Goal: Transaction & Acquisition: Download file/media

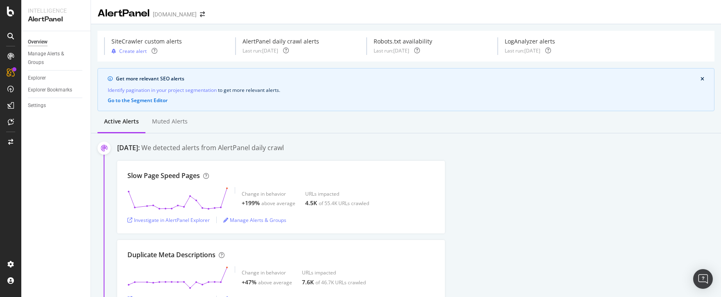
click at [617, 164] on div "Slow Page Speed Pages Change in behavior +199% above average URLs impacted 4.5K…" at bounding box center [419, 197] width 604 height 73
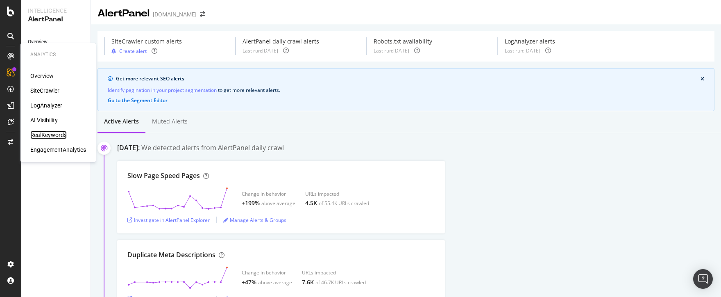
click at [51, 134] on div "RealKeywords" at bounding box center [48, 135] width 36 height 8
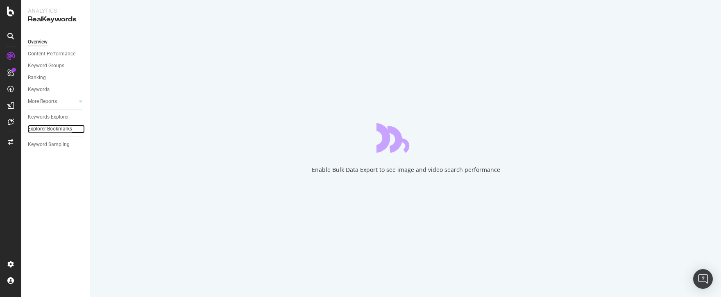
click at [49, 129] on div "Explorer Bookmarks" at bounding box center [50, 129] width 44 height 9
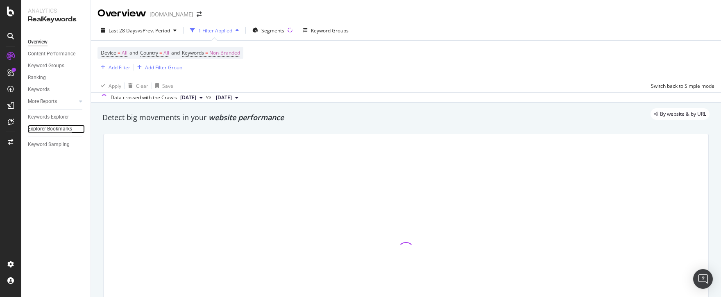
click at [54, 129] on div "Explorer Bookmarks" at bounding box center [50, 129] width 44 height 9
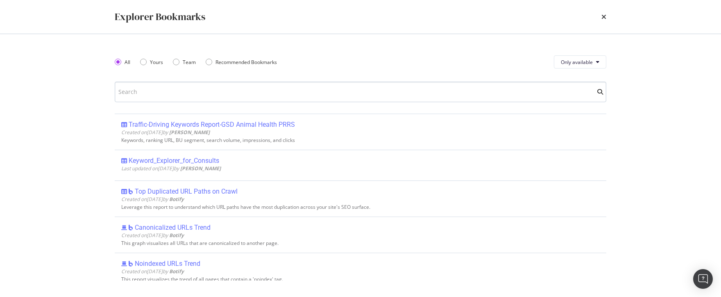
click at [309, 95] on input "modal" at bounding box center [361, 92] width 492 height 20
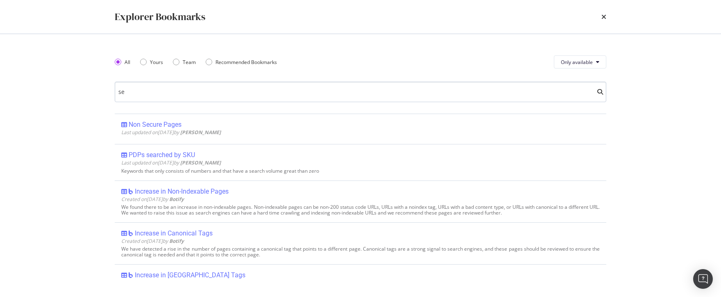
type input "s"
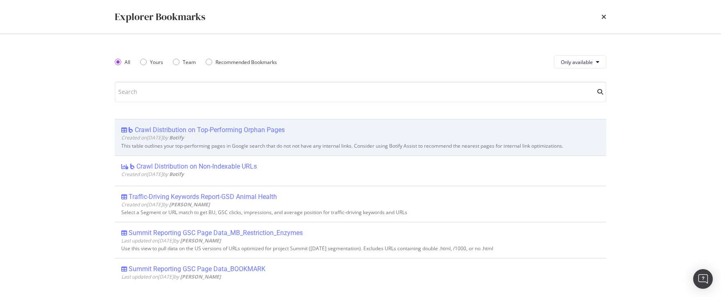
scroll to position [289, 0]
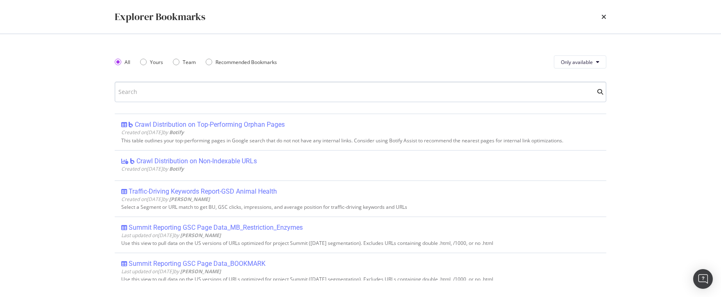
click at [217, 92] on input "modal" at bounding box center [361, 92] width 492 height 20
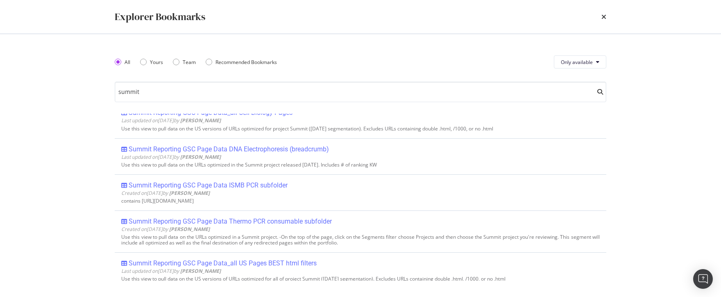
scroll to position [578, 0]
drag, startPoint x: 146, startPoint y: 92, endPoint x: 100, endPoint y: 89, distance: 46.8
click at [100, 89] on div "All Yours Team Recommended Bookmarks Only available summit Summit Reporting GSC…" at bounding box center [360, 165] width 524 height 263
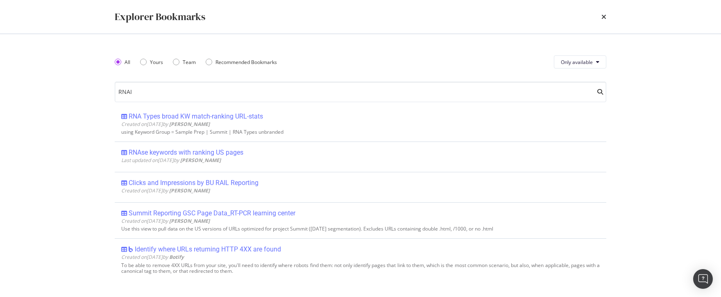
scroll to position [8, 0]
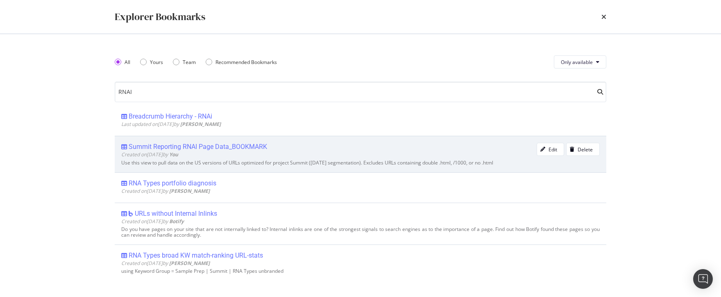
type input "RNAI"
click at [231, 148] on div "Summit Reporting RNAI Page Data_BOOKMARK" at bounding box center [198, 147] width 138 height 8
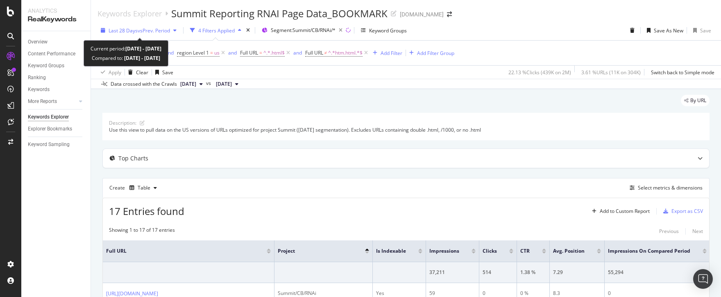
click at [176, 31] on icon "button" at bounding box center [174, 30] width 3 height 5
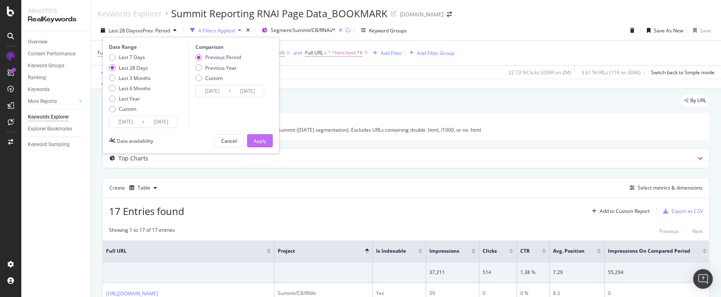
click at [266, 139] on div "Apply" at bounding box center [260, 140] width 13 height 7
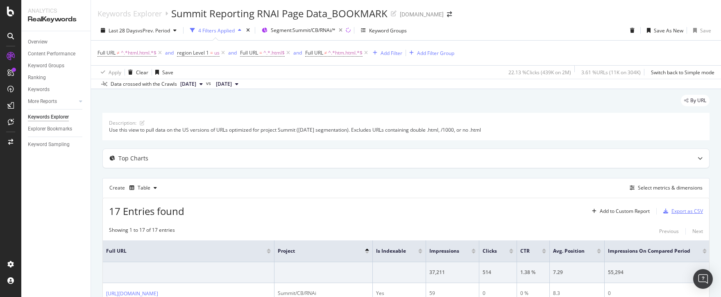
click at [686, 212] on div "Export as CSV" at bounding box center [688, 210] width 32 height 7
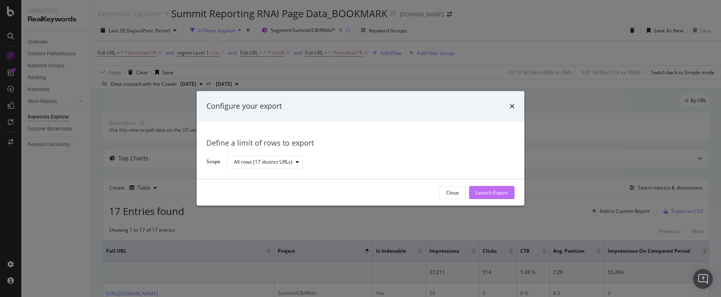
click at [505, 191] on div "Launch Export" at bounding box center [492, 192] width 32 height 7
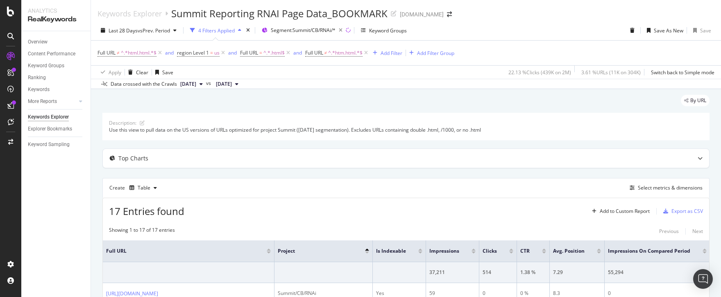
drag, startPoint x: 114, startPoint y: 270, endPoint x: 150, endPoint y: 239, distance: 47.6
click at [114, 270] on td at bounding box center [189, 272] width 172 height 21
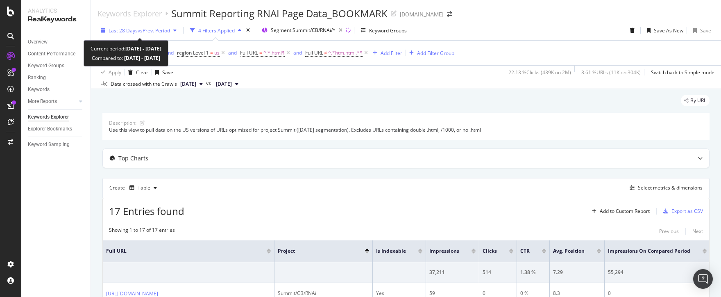
click at [177, 31] on icon "button" at bounding box center [174, 30] width 3 height 5
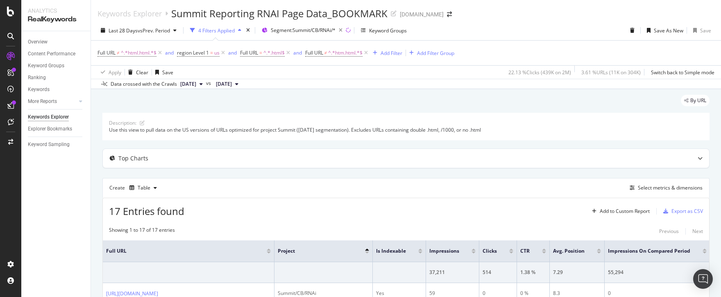
click at [497, 48] on div "Full URL ≠ ^.*html.html.*$ and region Level 1 = us and Full URL = ^.*.html$ and…" at bounding box center [406, 53] width 617 height 25
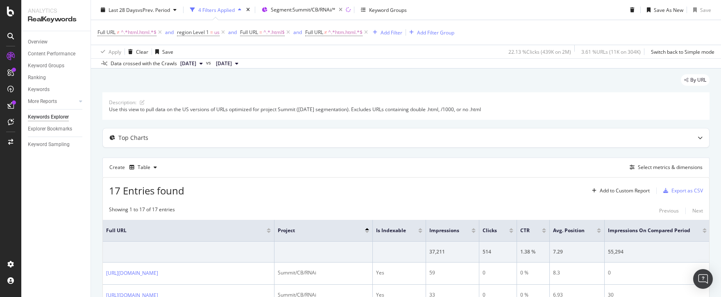
scroll to position [25, 0]
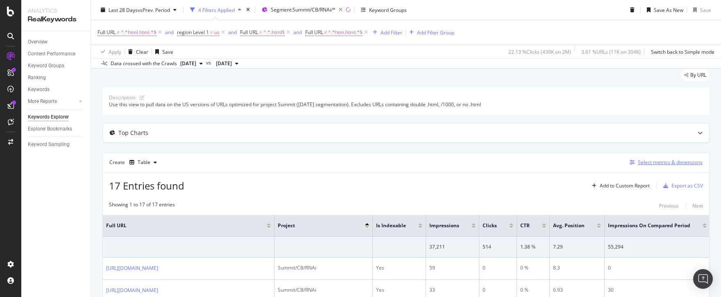
click at [676, 163] on div "Select metrics & dimensions" at bounding box center [670, 162] width 65 height 7
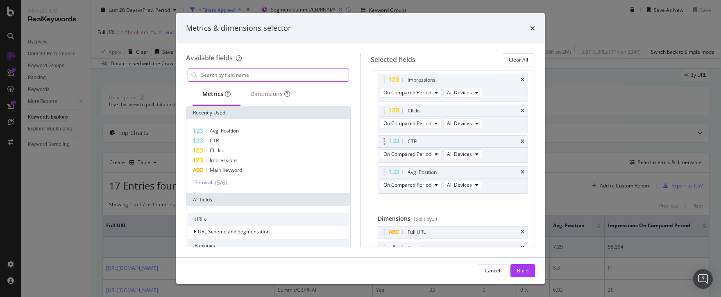
scroll to position [146, 0]
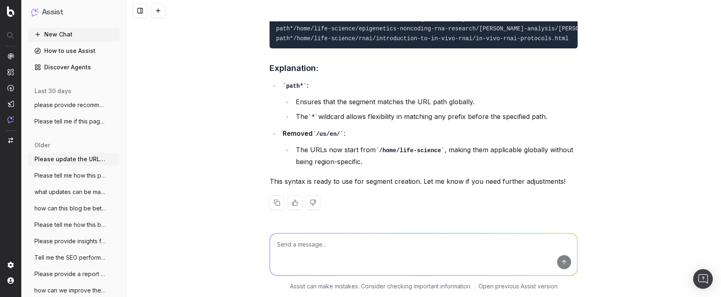
scroll to position [2801, 0]
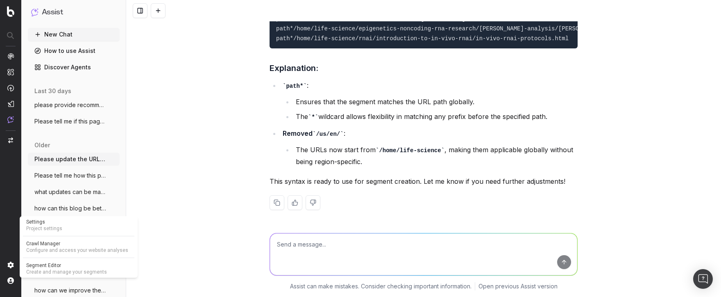
click at [48, 265] on span "Segment Editor" at bounding box center [78, 265] width 105 height 7
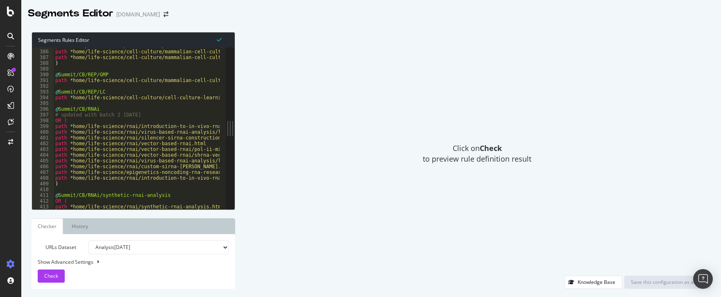
scroll to position [1904, 0]
type textarea "path *home/life-science/rnai/introduction-to-in-vivo-rnai.html"
click at [149, 127] on div "path *home/life-science/cell-culture/mammalian-cell-culture/recombinant-protein…" at bounding box center [488, 125] width 868 height 167
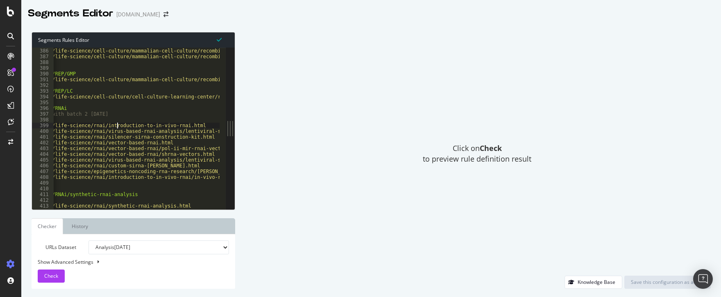
scroll to position [0, 16]
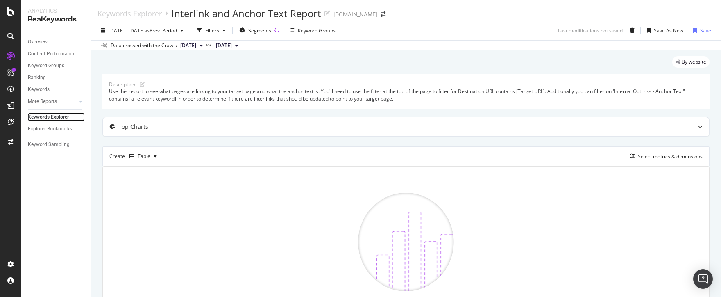
click at [52, 120] on div "Keywords Explorer" at bounding box center [48, 117] width 41 height 9
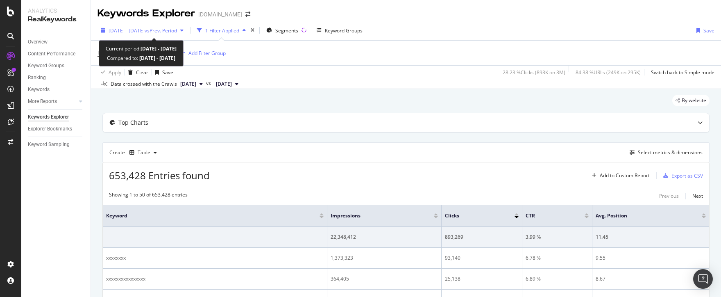
click at [187, 32] on div "button" at bounding box center [182, 30] width 10 height 5
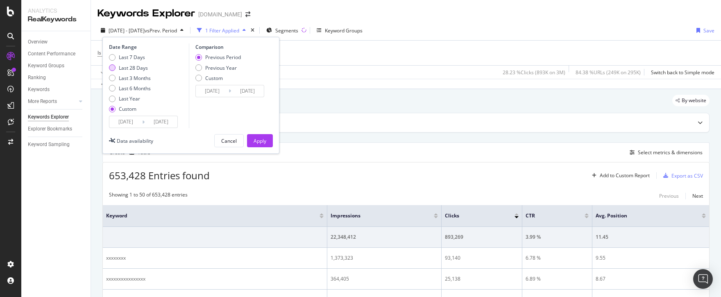
click at [111, 70] on div "Last 28 Days" at bounding box center [112, 67] width 7 height 7
type input "2025/09/15"
type input "2025/10/12"
type input "2025/08/18"
type input "2025/09/14"
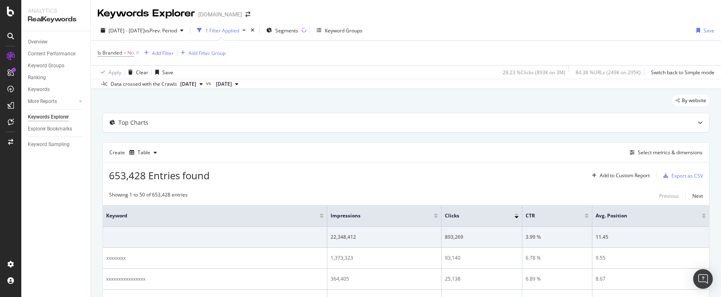
click at [463, 43] on div "Is Branded = No Add Filter Add Filter Group" at bounding box center [406, 53] width 617 height 25
click at [154, 55] on div "Add Filter" at bounding box center [163, 53] width 22 height 7
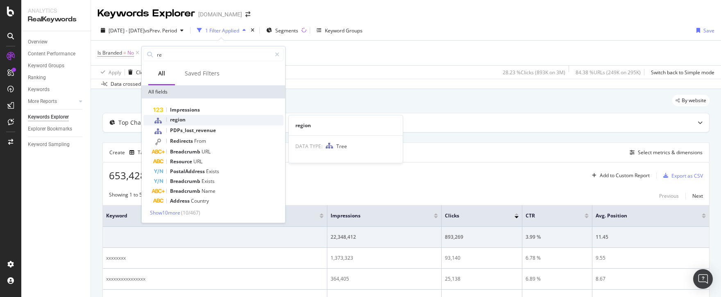
type input "re"
click at [186, 119] on div "region" at bounding box center [218, 120] width 130 height 11
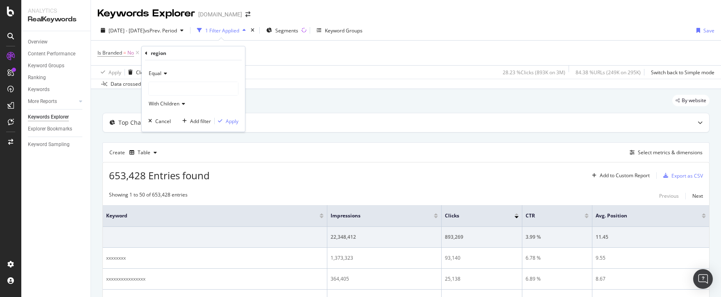
click at [169, 86] on div at bounding box center [193, 88] width 89 height 13
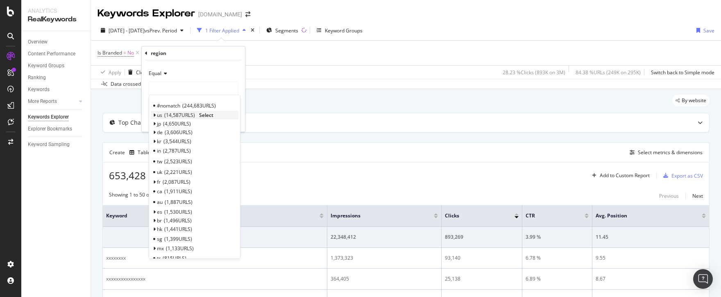
click at [182, 116] on span "14,587 URLS" at bounding box center [179, 114] width 31 height 7
click at [165, 123] on span "en" at bounding box center [164, 124] width 6 height 7
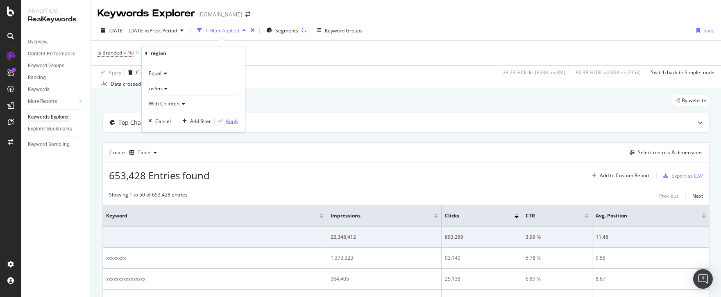
click at [234, 122] on div "Apply" at bounding box center [232, 121] width 13 height 7
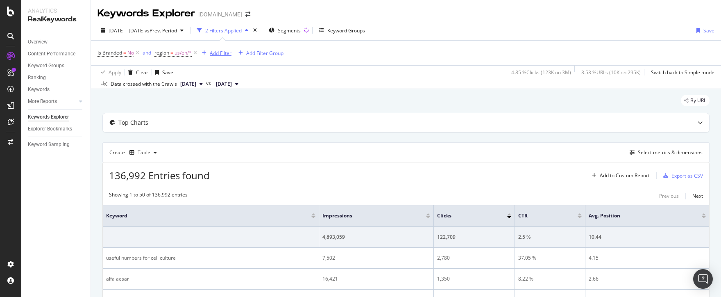
click at [219, 53] on div "Add Filter" at bounding box center [221, 53] width 22 height 7
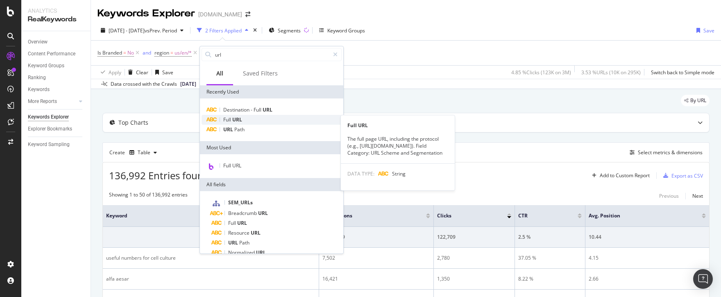
type input "url"
click at [244, 119] on div "Full URL" at bounding box center [272, 120] width 140 height 10
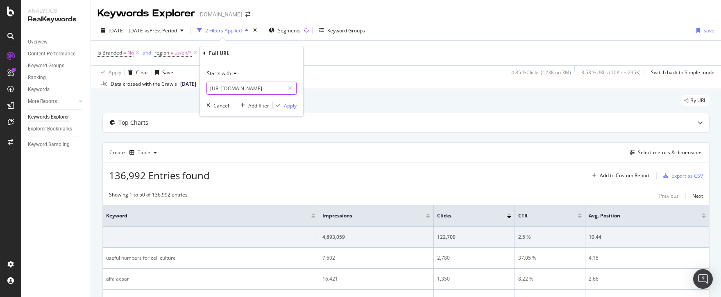
click at [245, 87] on input "https://www.thermofisher.com/blog/proteomics/" at bounding box center [245, 88] width 77 height 13
paste input "us/en/home/life-science/rnai/introduction-to-in-vivo-rnai/in-vivo-rnai-protocol…"
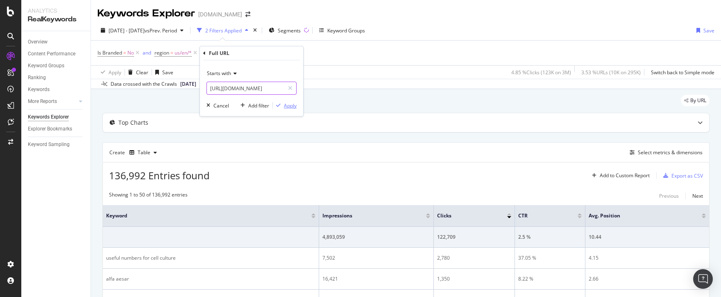
type input "https://www.thermofisher.com/us/en/home/life-science/rnai/introduction-to-in-vi…"
click at [289, 107] on div "Apply" at bounding box center [290, 105] width 13 height 7
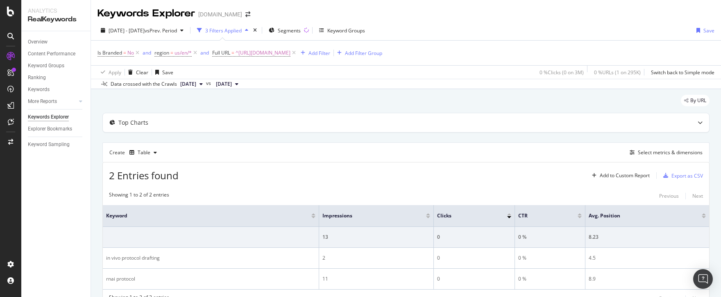
click at [481, 154] on div "Create Table Select metrics & dimensions" at bounding box center [405, 152] width 607 height 20
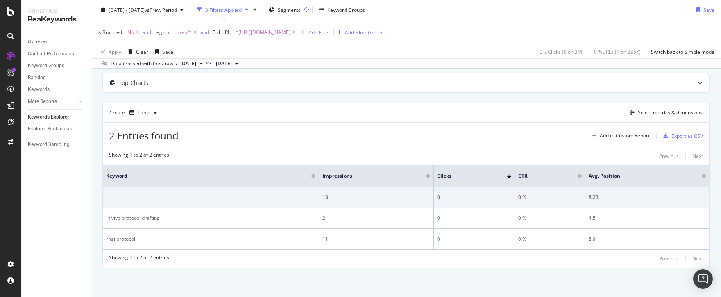
click at [577, 275] on div "By URL Top Charts Create Table Select metrics & dimensions 2 Entries found Add …" at bounding box center [406, 172] width 630 height 247
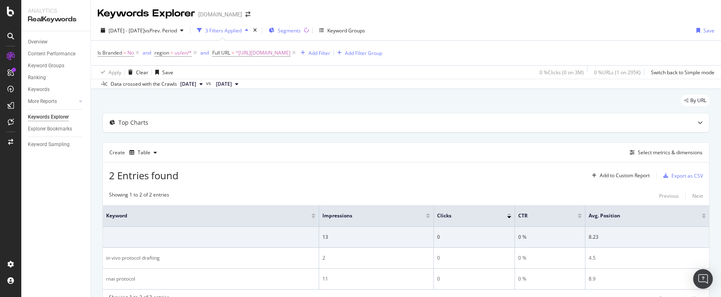
click at [301, 30] on span "Segments" at bounding box center [289, 30] width 23 height 7
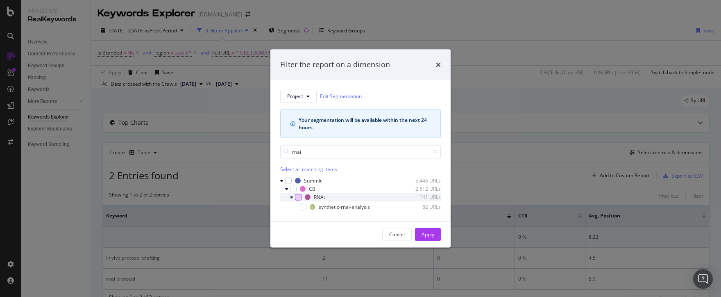
type input "rnai"
click at [301, 197] on div "modal" at bounding box center [298, 196] width 7 height 7
click at [429, 235] on div "Apply" at bounding box center [428, 234] width 13 height 7
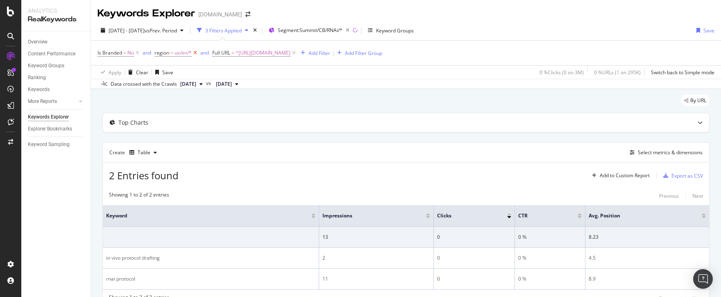
click at [195, 53] on icon at bounding box center [195, 53] width 7 height 8
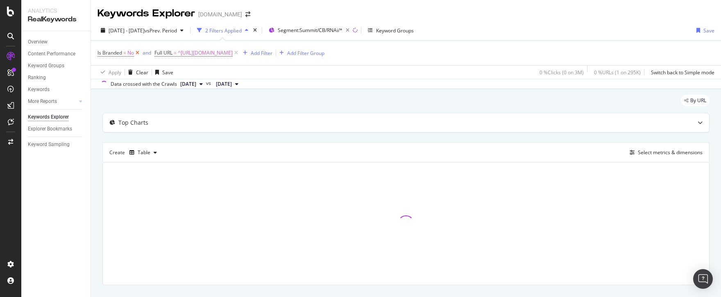
click at [137, 52] on icon at bounding box center [137, 53] width 7 height 8
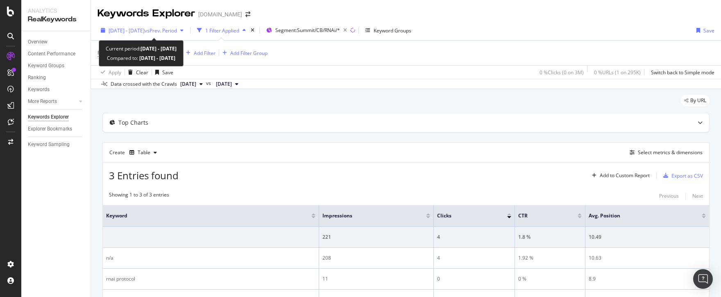
click at [187, 29] on div "button" at bounding box center [182, 30] width 10 height 5
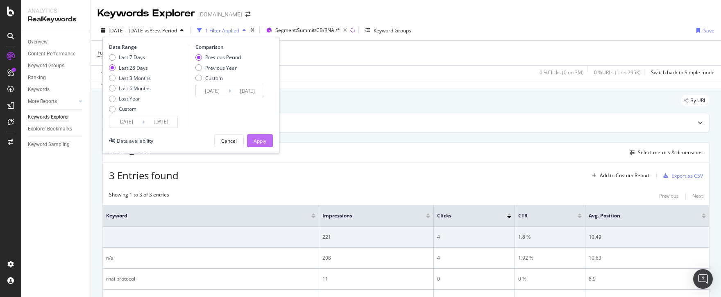
click at [250, 141] on button "Apply" at bounding box center [260, 140] width 26 height 13
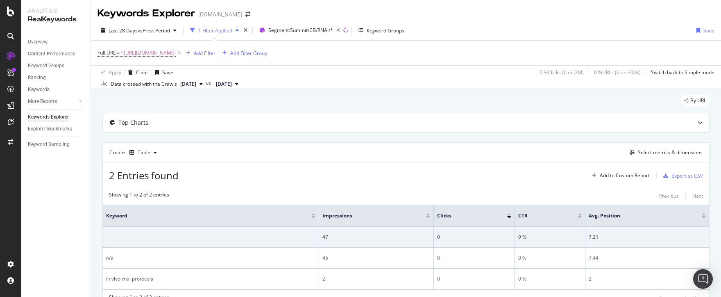
scroll to position [40, 0]
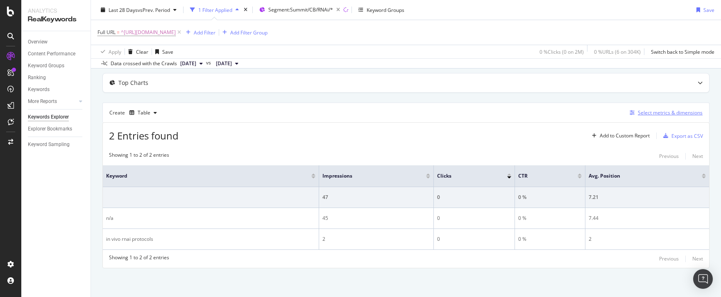
click at [658, 113] on div "Select metrics & dimensions" at bounding box center [670, 112] width 65 height 7
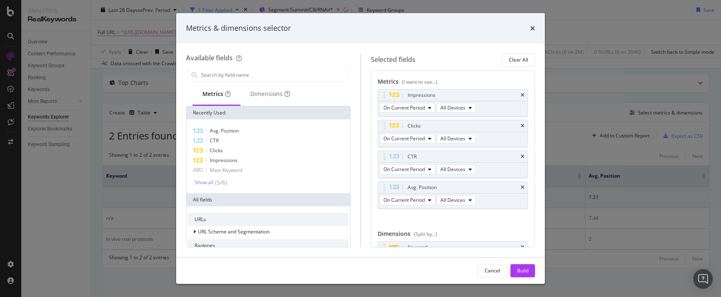
scroll to position [34, 0]
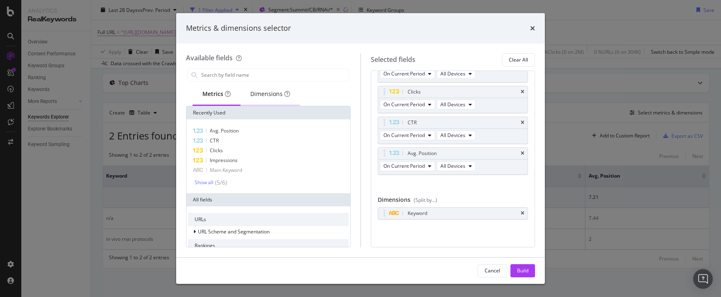
click at [272, 95] on div "Dimensions" at bounding box center [270, 94] width 40 height 8
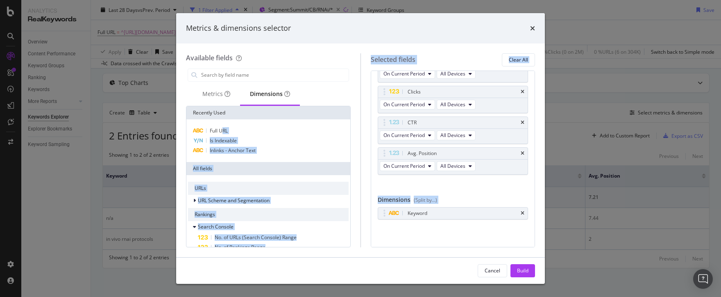
drag, startPoint x: 222, startPoint y: 132, endPoint x: 359, endPoint y: 220, distance: 162.6
click at [359, 220] on div "Available fields Metrics Dimensions Recently Used Full URL Is Indexable Inlinks…" at bounding box center [273, 150] width 175 height 194
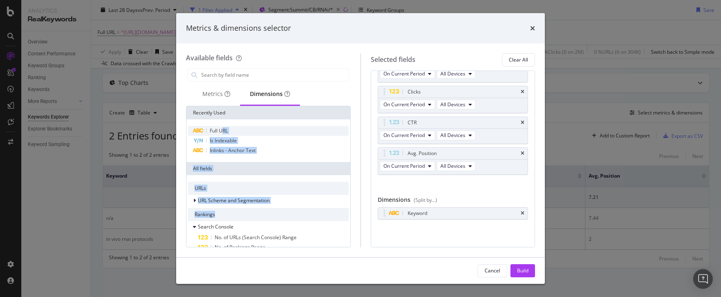
click at [222, 129] on span "Full URL" at bounding box center [219, 130] width 18 height 7
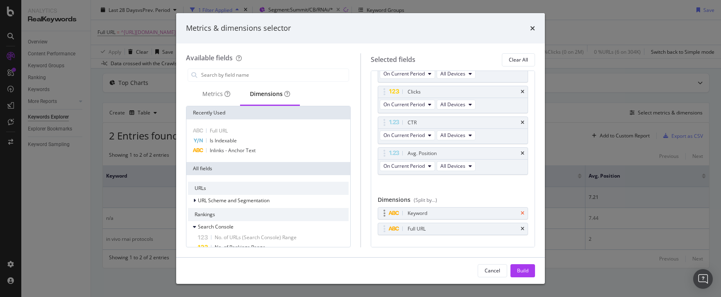
click at [521, 214] on icon "times" at bounding box center [523, 213] width 4 height 5
click at [238, 73] on input "modal" at bounding box center [274, 75] width 148 height 12
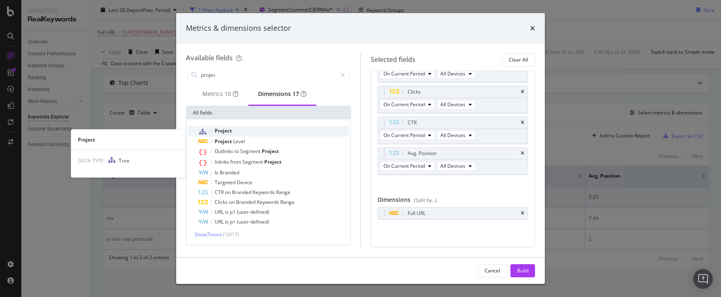
click at [234, 136] on div "Project" at bounding box center [273, 131] width 151 height 11
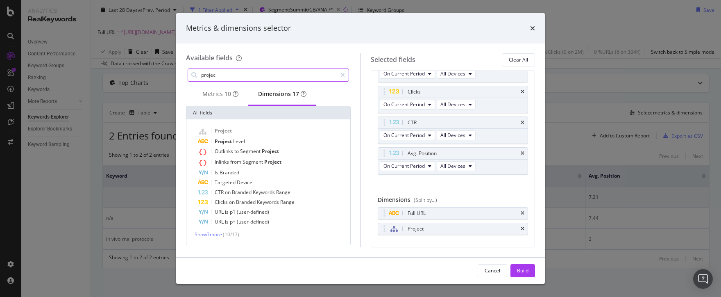
click at [257, 79] on input "projec" at bounding box center [268, 75] width 136 height 12
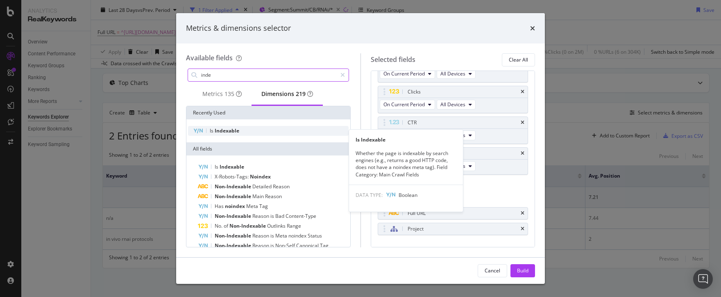
type input "inde"
click at [229, 134] on span "Indexable" at bounding box center [227, 130] width 25 height 7
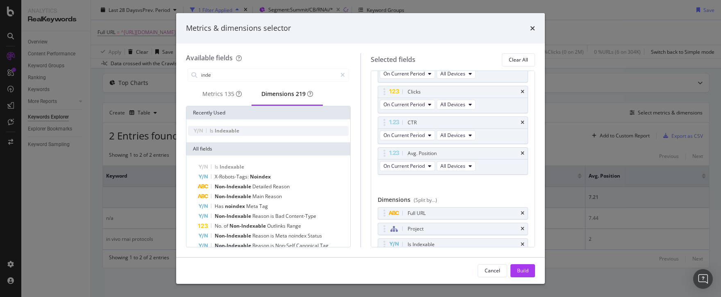
scroll to position [38, 0]
click at [374, 182] on div "Metrics (I want to see...) Impressions On Current Period All Devices Clicks On …" at bounding box center [453, 158] width 165 height 177
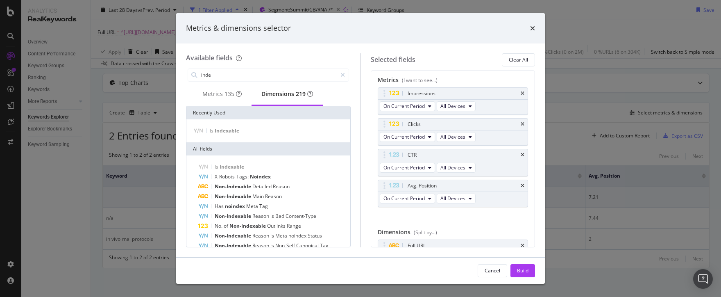
scroll to position [0, 0]
click at [219, 96] on div "Metrics 135" at bounding box center [221, 94] width 39 height 8
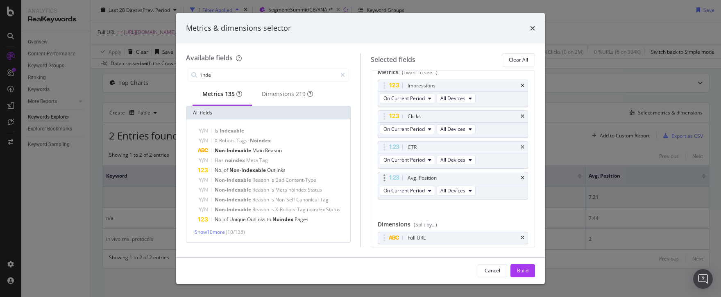
scroll to position [11, 0]
click at [527, 273] on div "Build" at bounding box center [522, 270] width 11 height 7
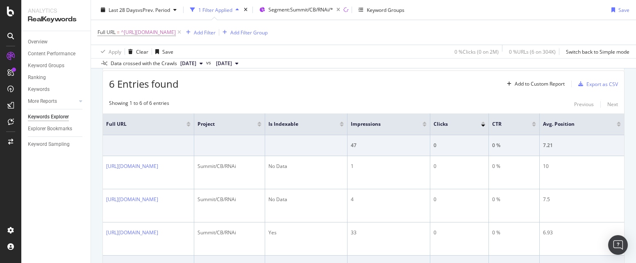
scroll to position [94, 0]
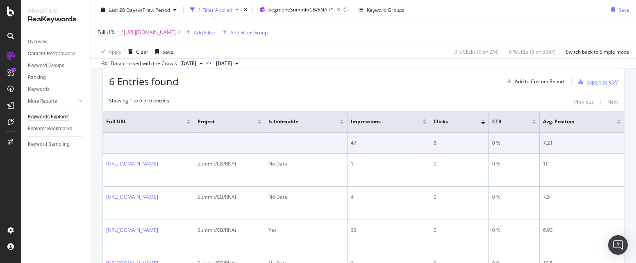
click at [590, 80] on div "Export as CSV" at bounding box center [602, 81] width 32 height 7
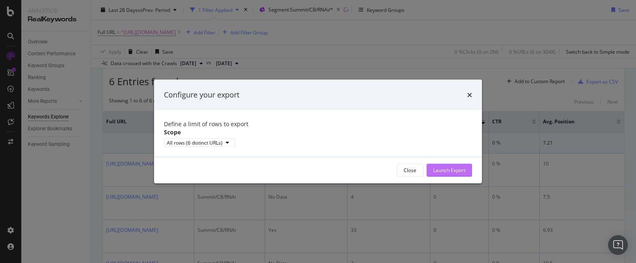
click at [447, 174] on div "Launch Export" at bounding box center [449, 170] width 32 height 7
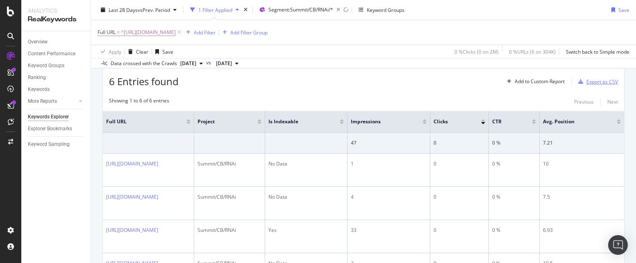
click at [605, 80] on div "Export as CSV" at bounding box center [602, 81] width 32 height 7
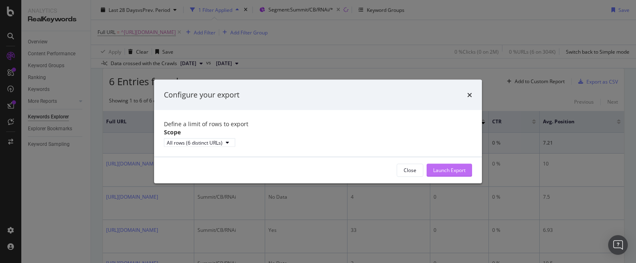
click at [450, 174] on div "Launch Export" at bounding box center [449, 170] width 32 height 7
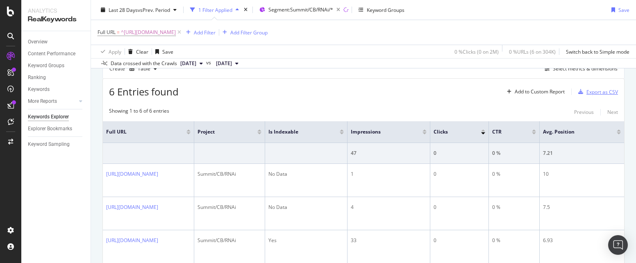
scroll to position [107, 0]
